Goal: Task Accomplishment & Management: Manage account settings

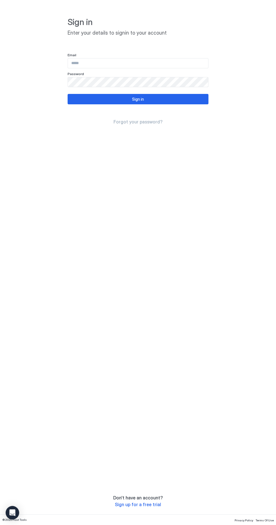
click at [159, 64] on input "Input Field" at bounding box center [138, 63] width 140 height 10
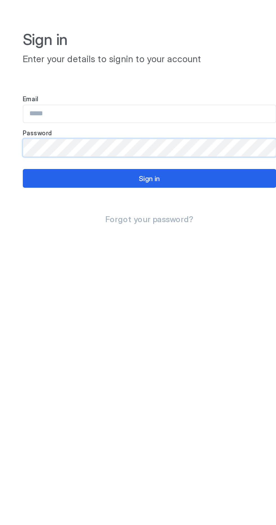
click at [142, 63] on input "Input Field" at bounding box center [138, 63] width 140 height 10
click at [133, 63] on input "Input Field" at bounding box center [138, 63] width 140 height 10
type input "****"
type input "**********"
click at [151, 100] on button "Sign in" at bounding box center [137, 99] width 141 height 10
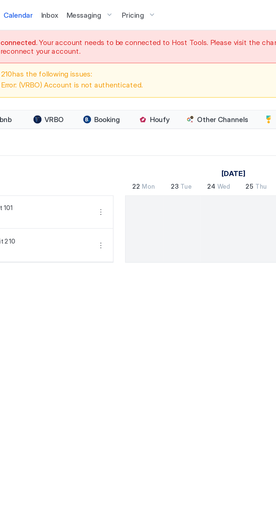
scroll to position [0, 312]
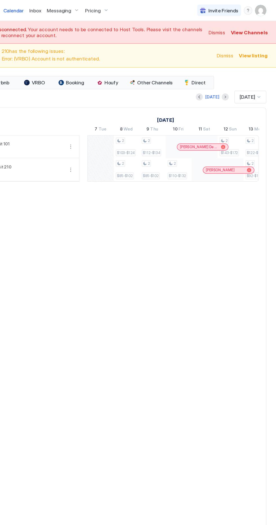
click at [267, 11] on img "User profile" at bounding box center [263, 8] width 9 height 9
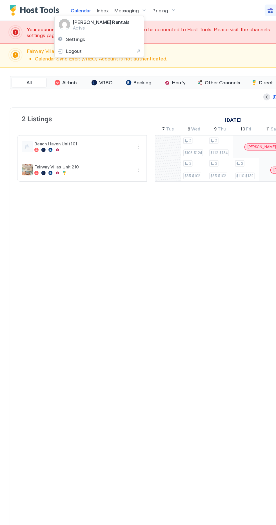
click at [61, 31] on span "Settings" at bounding box center [60, 31] width 15 height 5
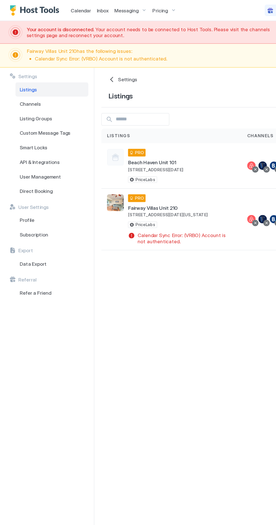
click at [33, 141] on span "User Management" at bounding box center [32, 141] width 33 height 5
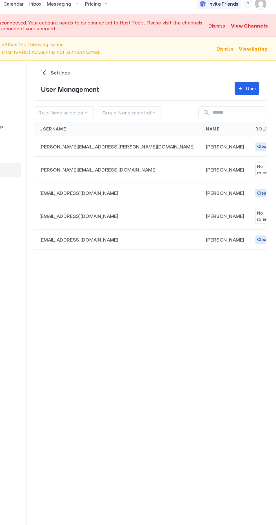
click at [268, 196] on div "Settings Home Settings User Management User Role: None selected Group: None sel…" at bounding box center [178, 284] width 194 height 460
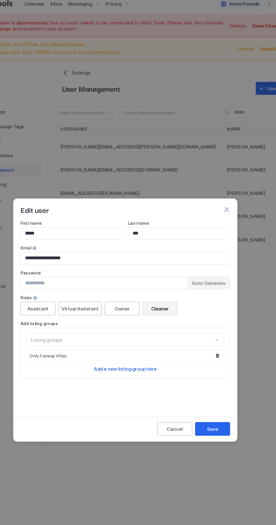
click at [145, 235] on input "Input Field" at bounding box center [121, 233] width 134 height 10
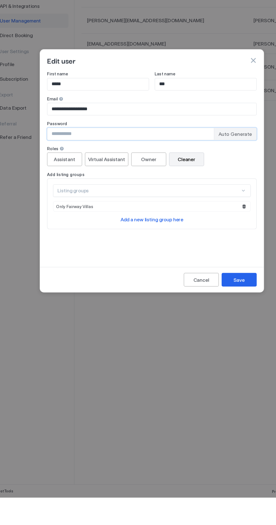
click at [214, 233] on span "Auto Generate" at bounding box center [204, 232] width 27 height 5
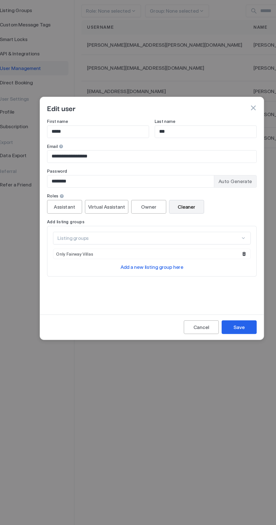
click at [211, 233] on span "Auto Generate" at bounding box center [204, 232] width 27 height 5
type input "********"
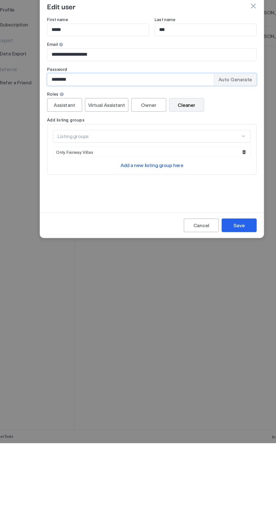
click at [208, 350] on div "Save" at bounding box center [207, 350] width 9 height 6
